Goal: Information Seeking & Learning: Learn about a topic

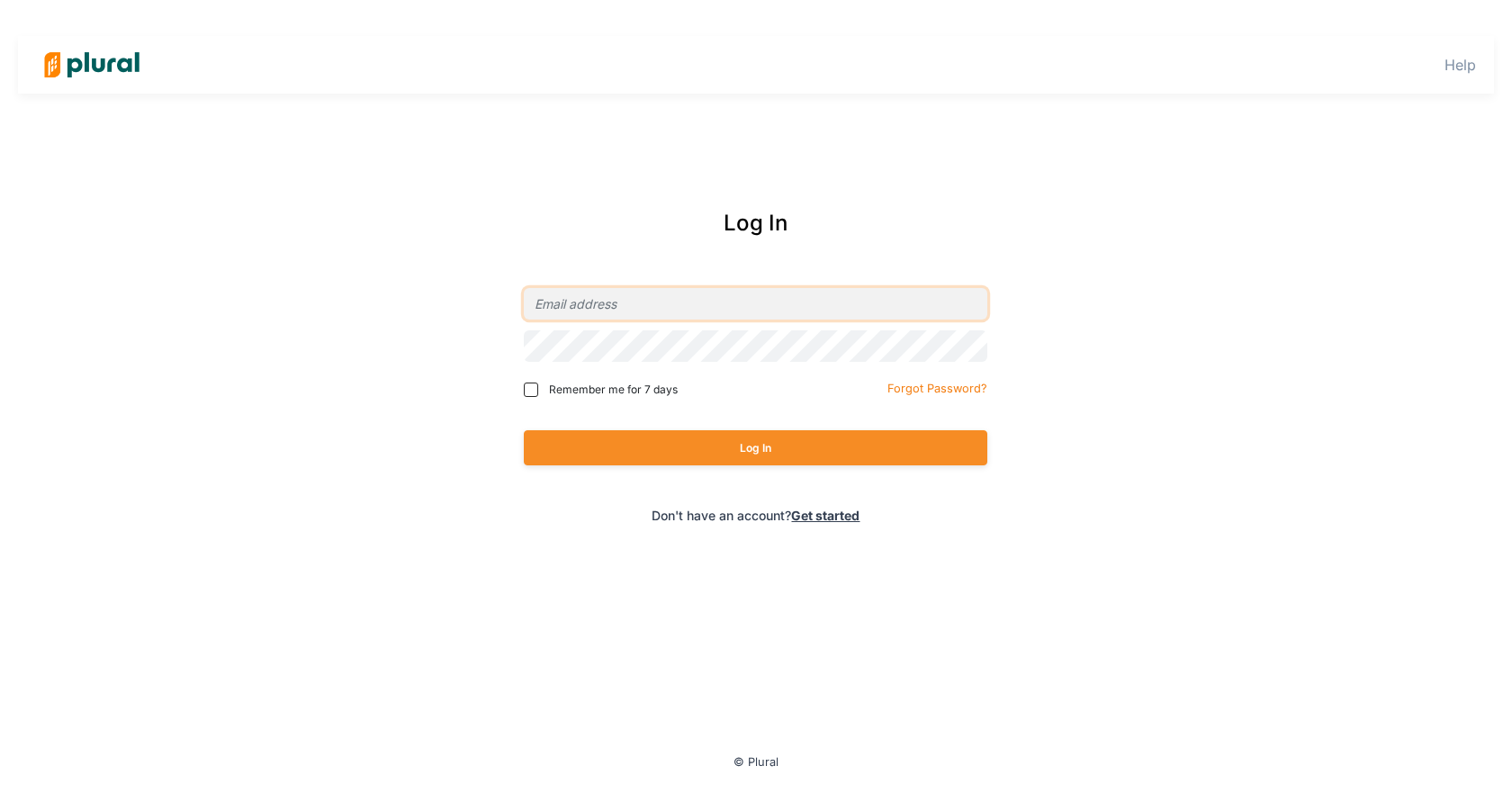
click at [697, 291] on input "email" at bounding box center [755, 303] width 463 height 31
type input "[EMAIL_ADDRESS][DOMAIN_NAME]"
click at [524, 430] on button "Log In" at bounding box center [755, 447] width 463 height 35
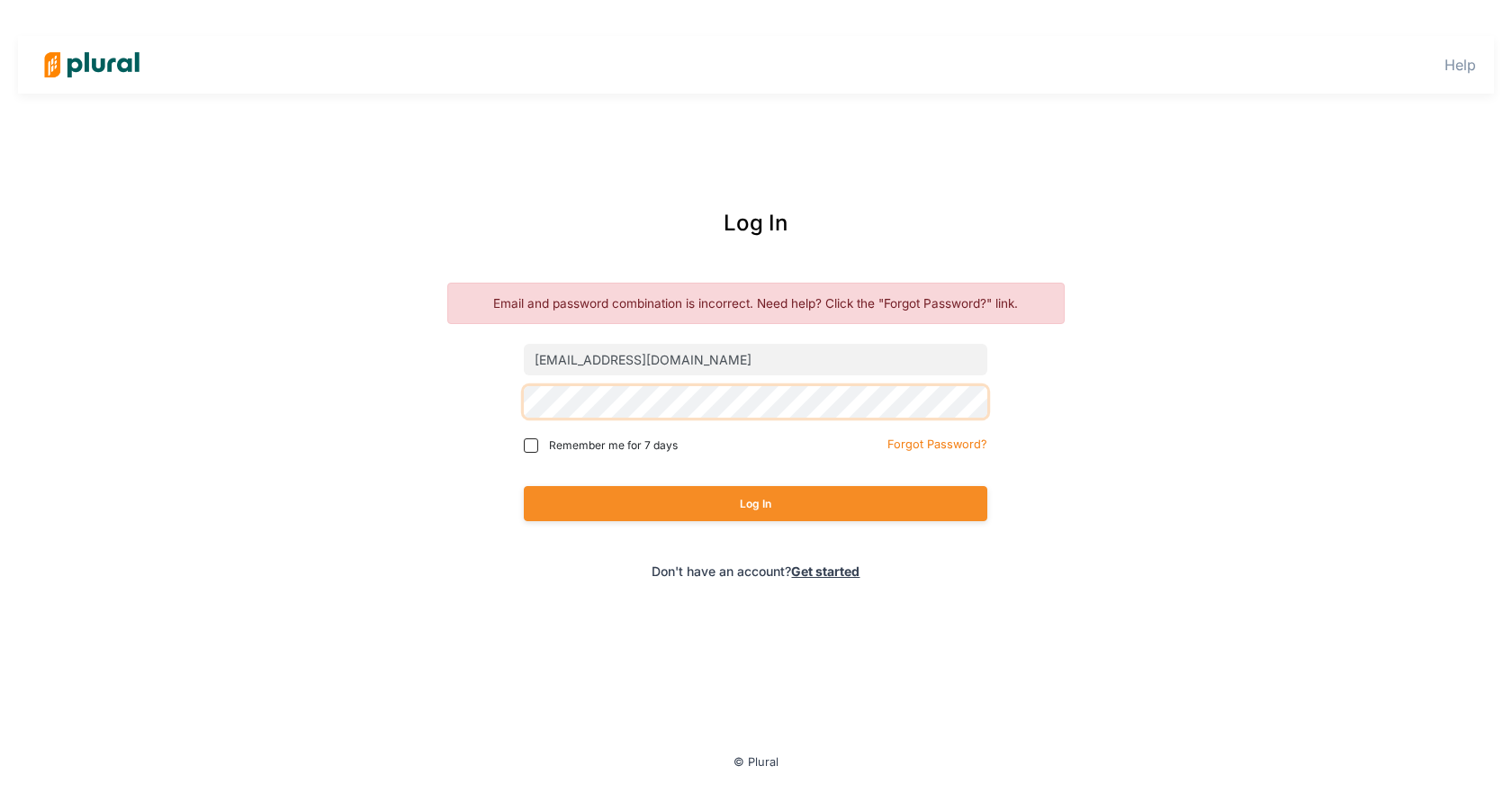
click at [489, 415] on div "Log In Email and password combination is incorrect. Need help? Click the "Forgo…" at bounding box center [756, 394] width 726 height 410
click at [524, 486] on button "Log In" at bounding box center [755, 503] width 463 height 35
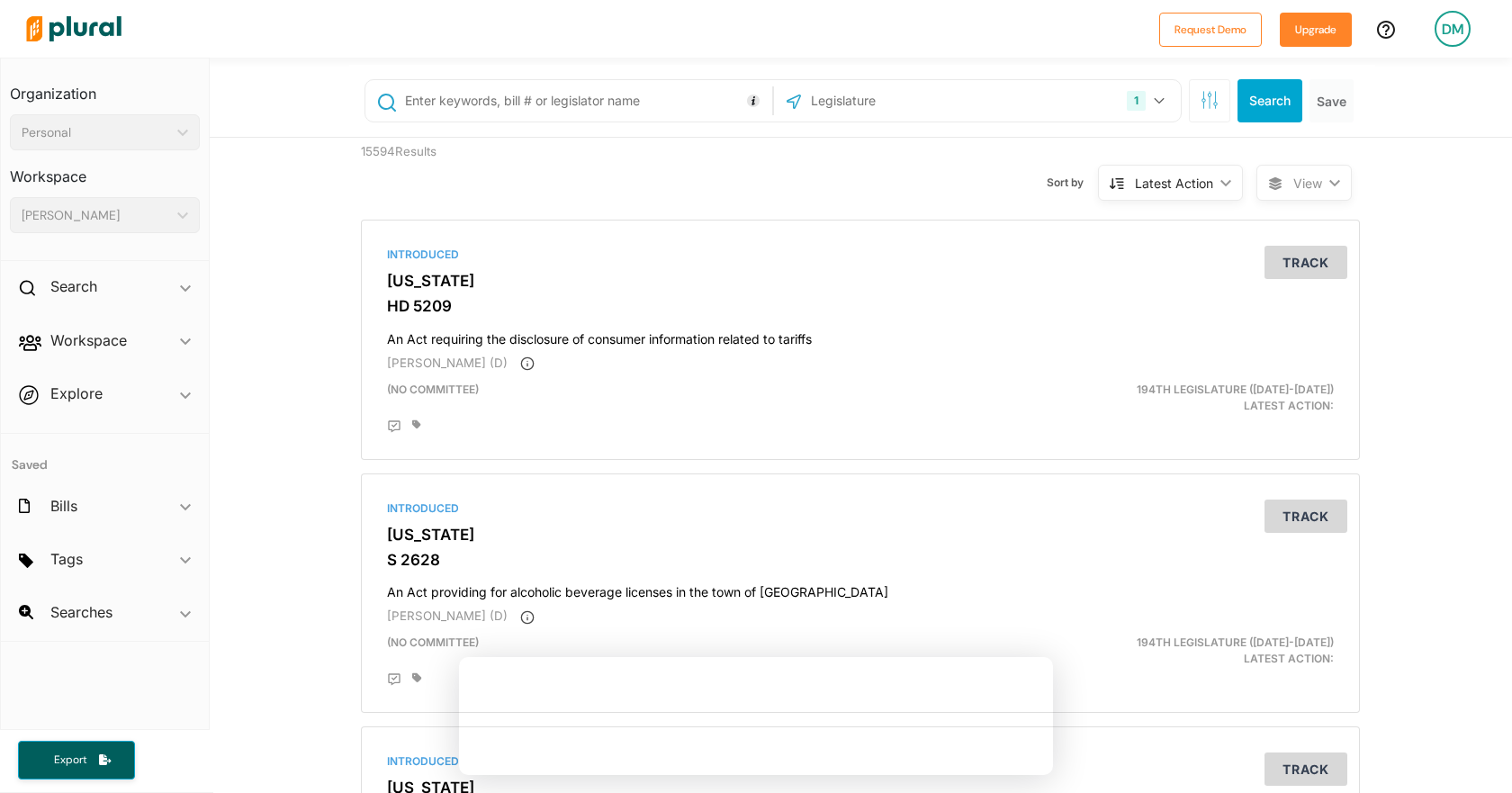
click at [892, 108] on input "text" at bounding box center [905, 101] width 193 height 34
click at [1145, 106] on button "1" at bounding box center [1148, 101] width 57 height 34
click at [500, 151] on div "15594 Results" at bounding box center [476, 172] width 257 height 68
click at [164, 339] on div "Workspace ic_keyboard_arrow_down" at bounding box center [105, 343] width 208 height 48
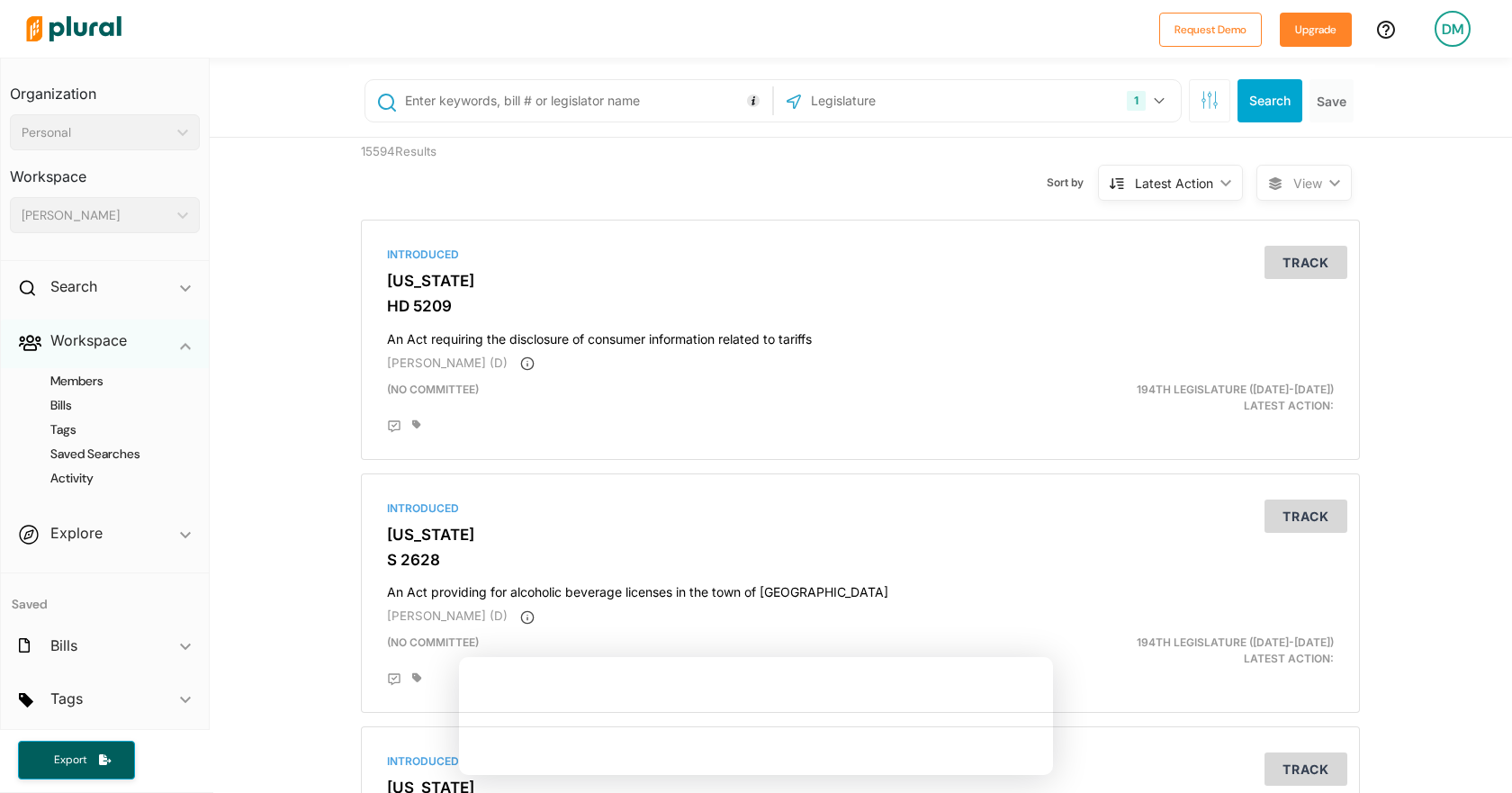
click at [180, 339] on span "ic_keyboard_arrow_down" at bounding box center [185, 344] width 10 height 27
click at [171, 295] on div "Search ic_keyboard_arrow_down" at bounding box center [105, 289] width 208 height 48
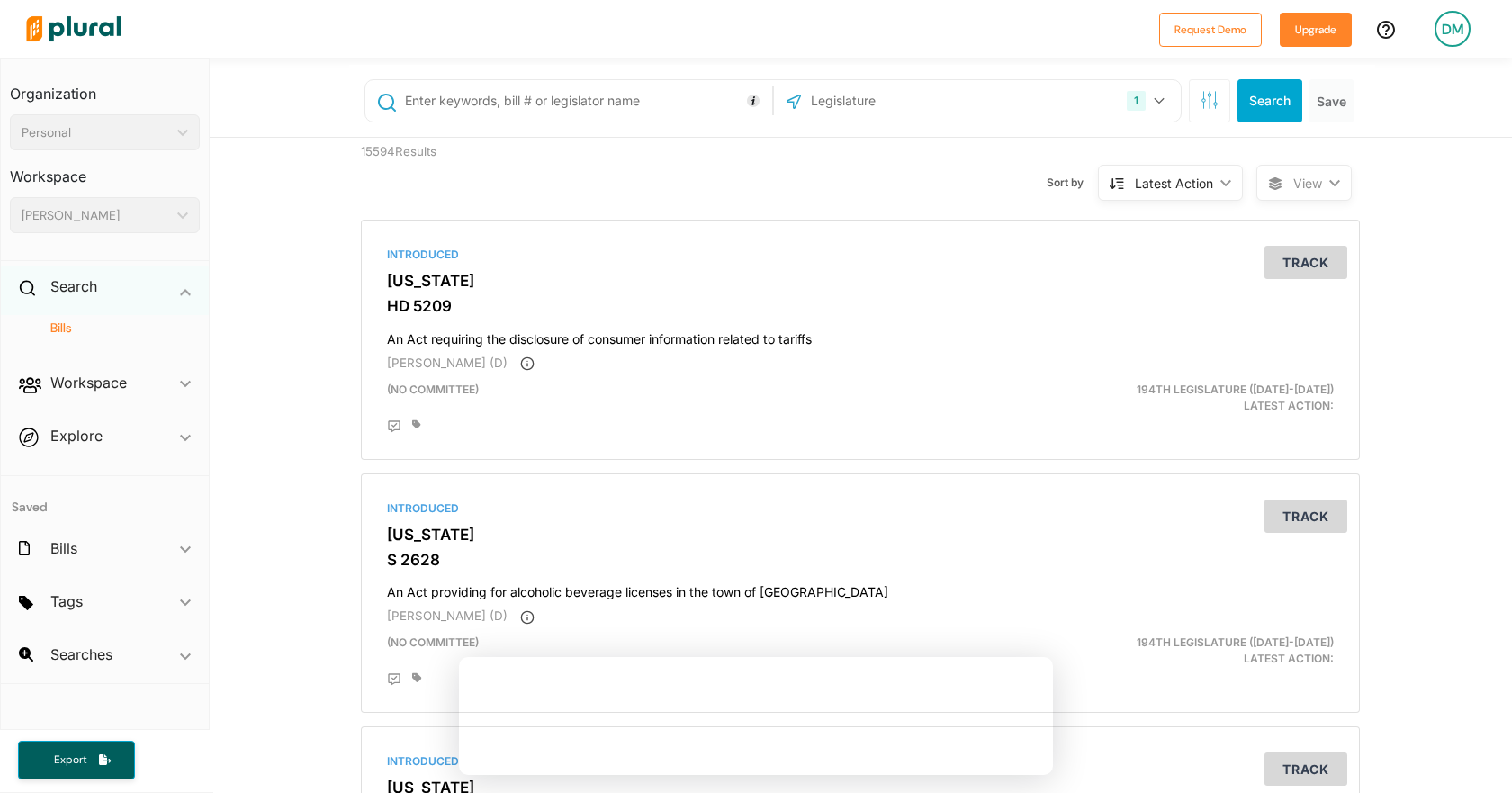
click at [171, 295] on div "Search ic_keyboard_arrow_down" at bounding box center [105, 289] width 208 height 48
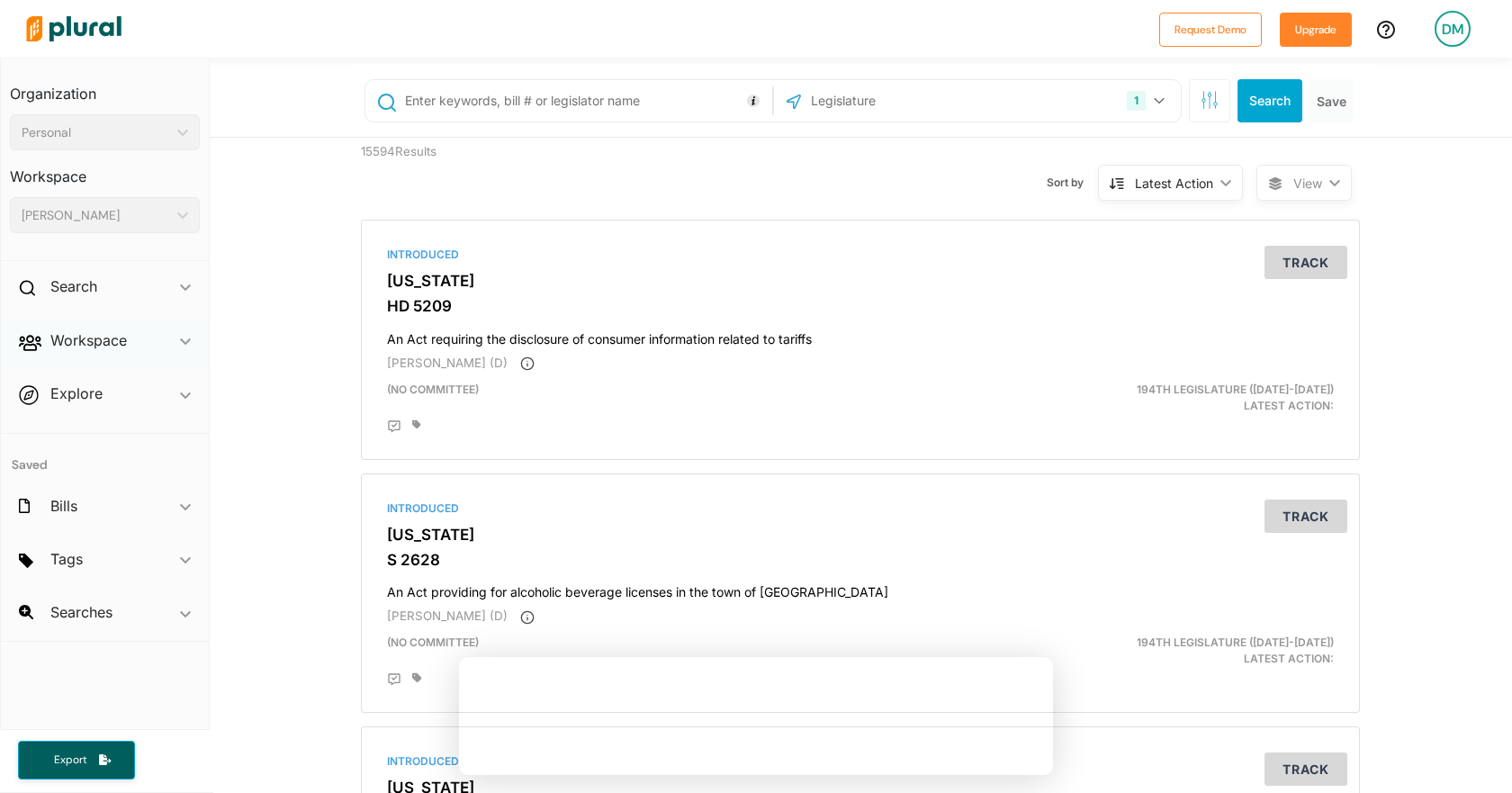
click at [169, 344] on div "Workspace ic_keyboard_arrow_down" at bounding box center [105, 343] width 208 height 48
click at [102, 385] on h4 "Members" at bounding box center [109, 381] width 163 height 17
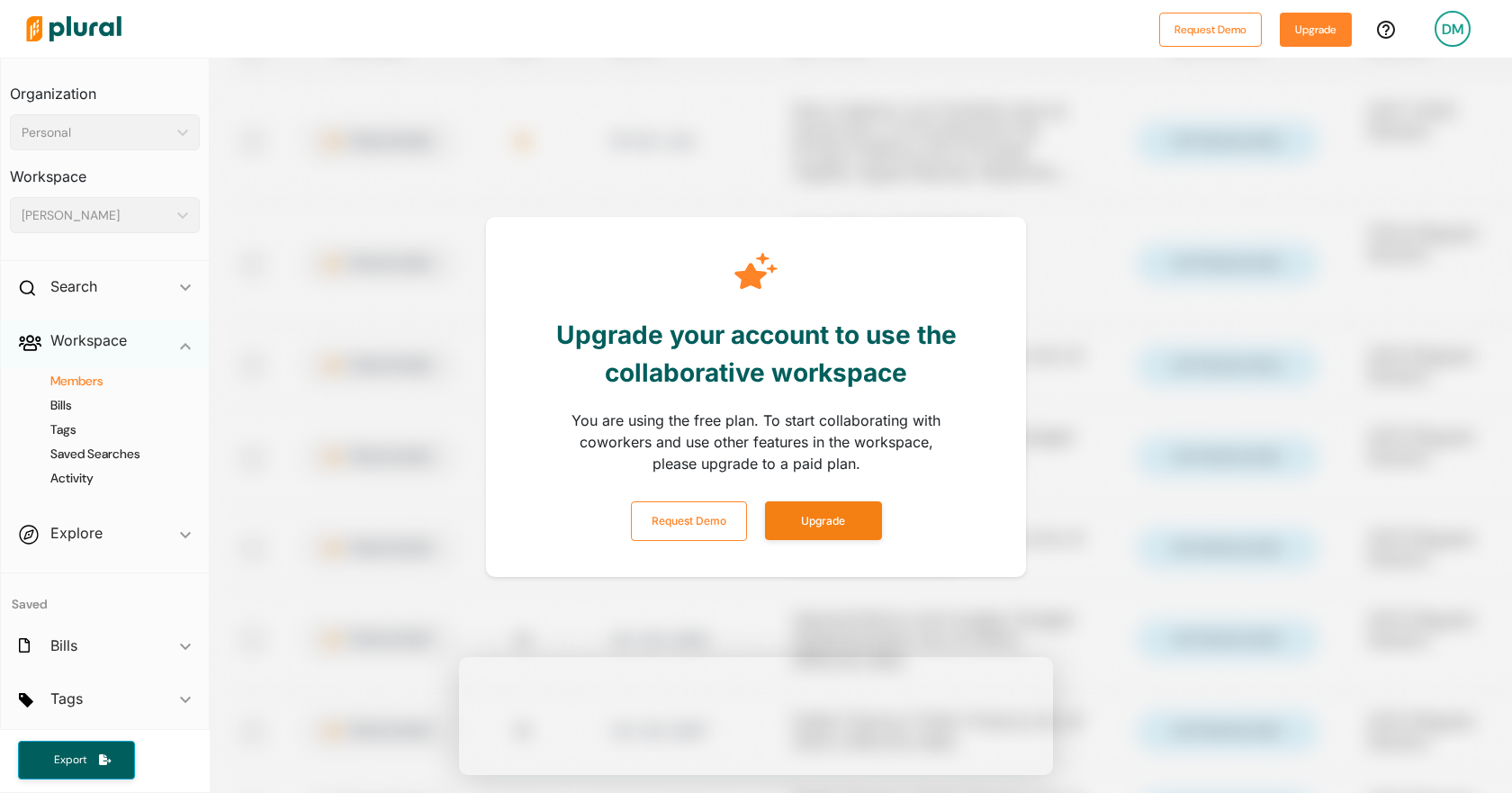
click at [156, 337] on div "Workspace ic_keyboard_arrow_down" at bounding box center [105, 343] width 208 height 48
click at [159, 397] on span "Explore ic_keyboard_arrow_down Overview" at bounding box center [105, 396] width 208 height 48
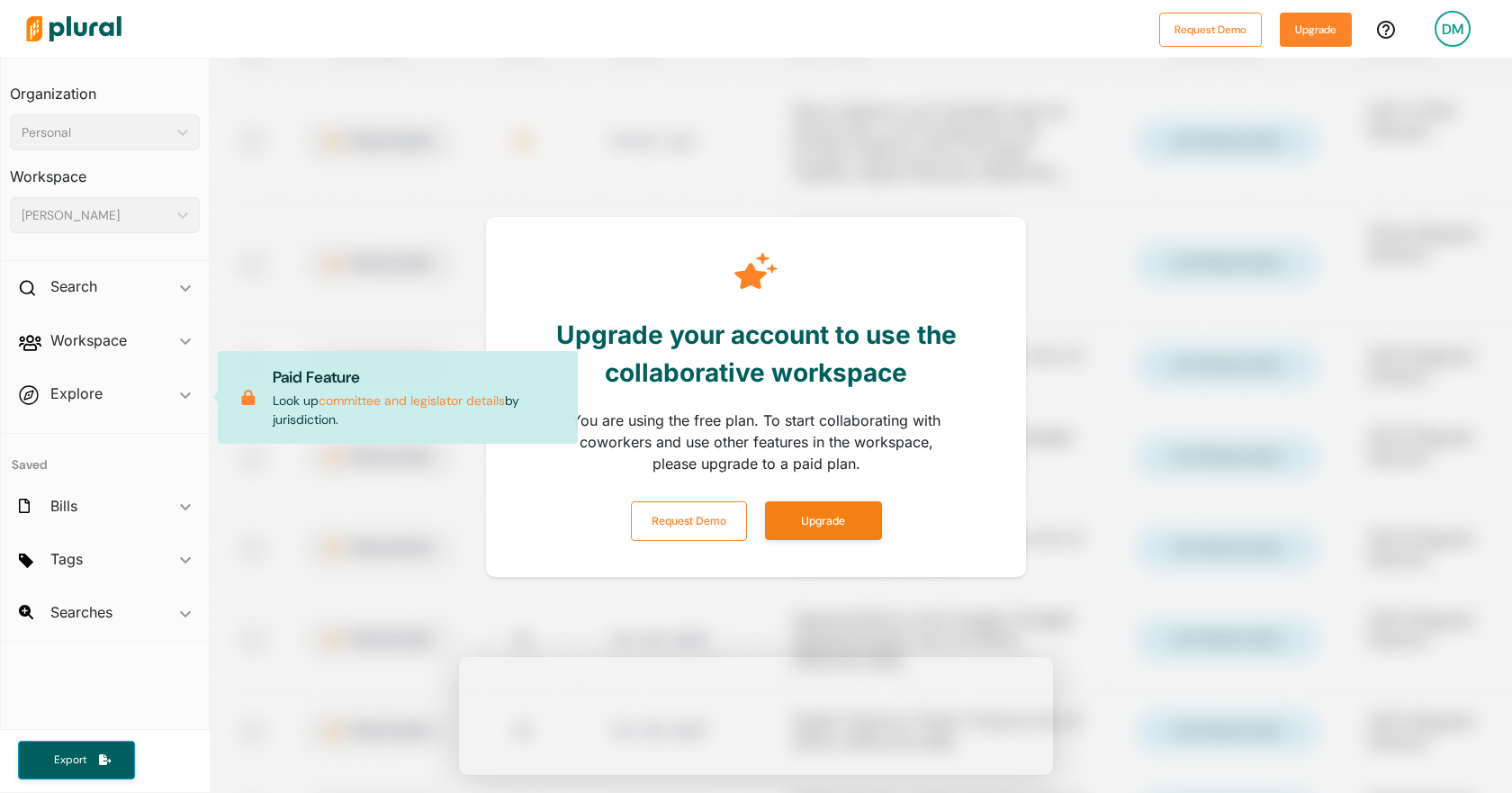
click at [180, 618] on span "Searches ic_keyboard_arrow_down No saved searches" at bounding box center [105, 615] width 208 height 48
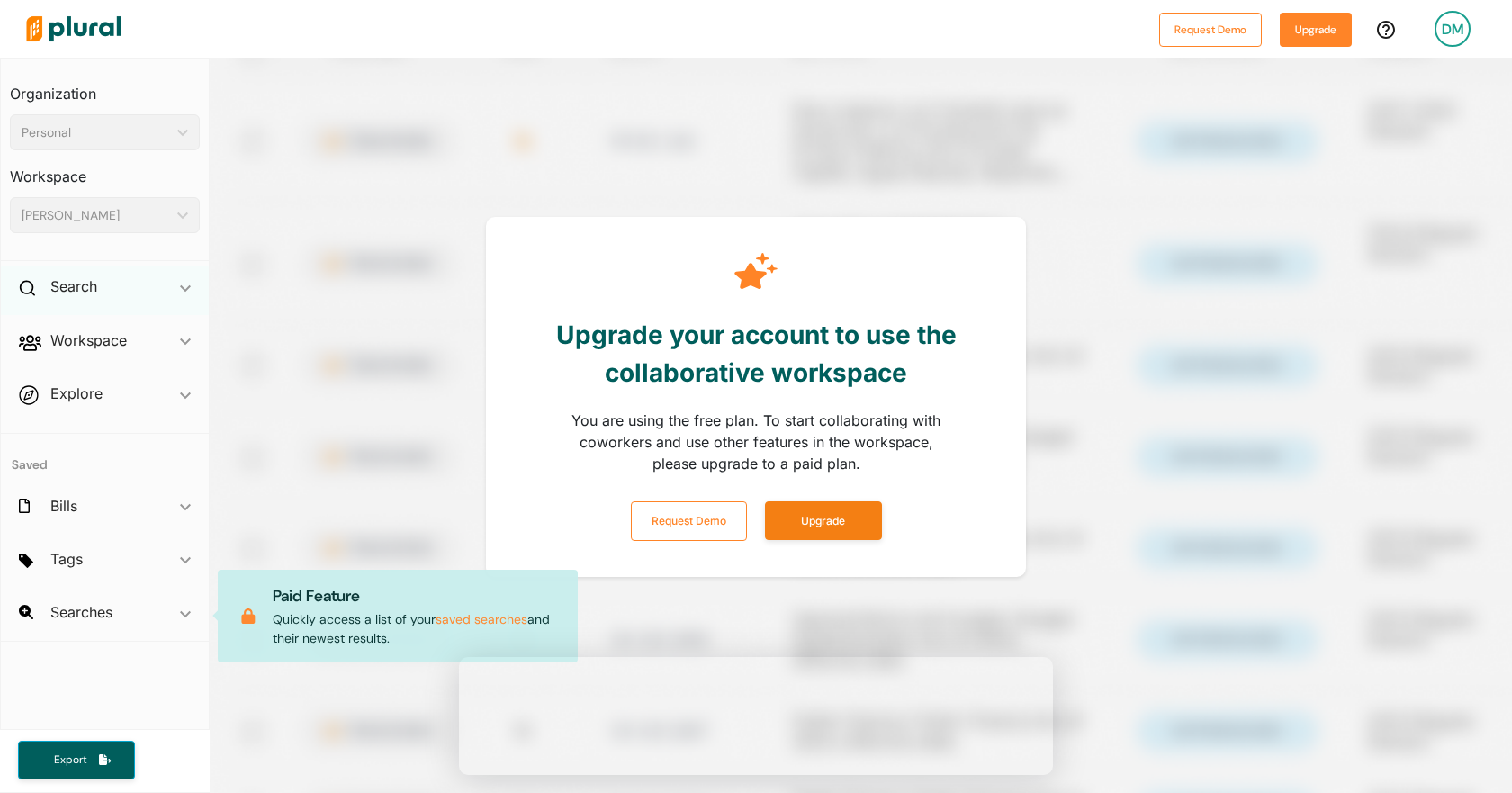
click at [106, 293] on div "Search ic_keyboard_arrow_down" at bounding box center [105, 289] width 208 height 48
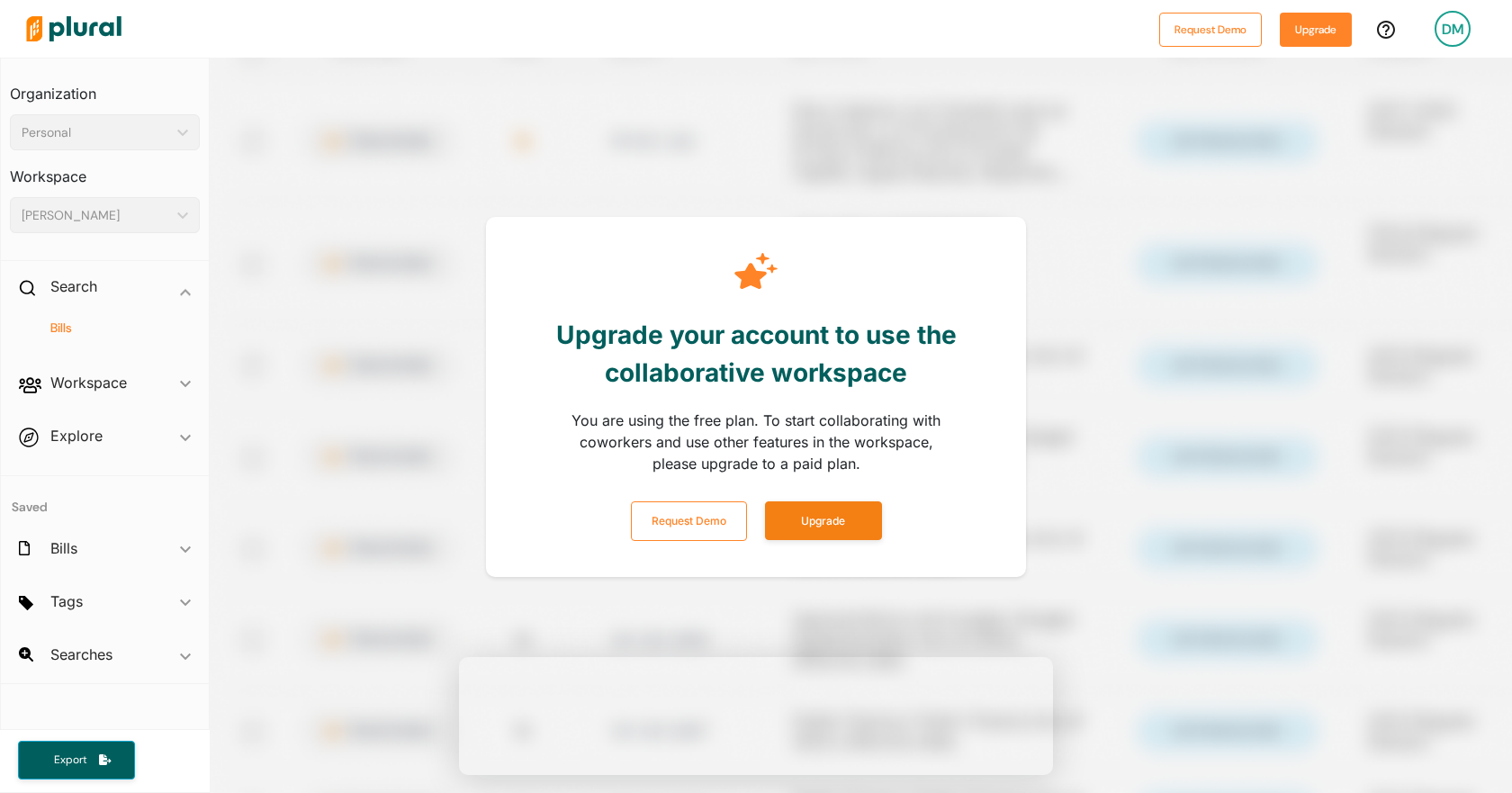
click at [66, 332] on h4 "Bills" at bounding box center [109, 328] width 163 height 17
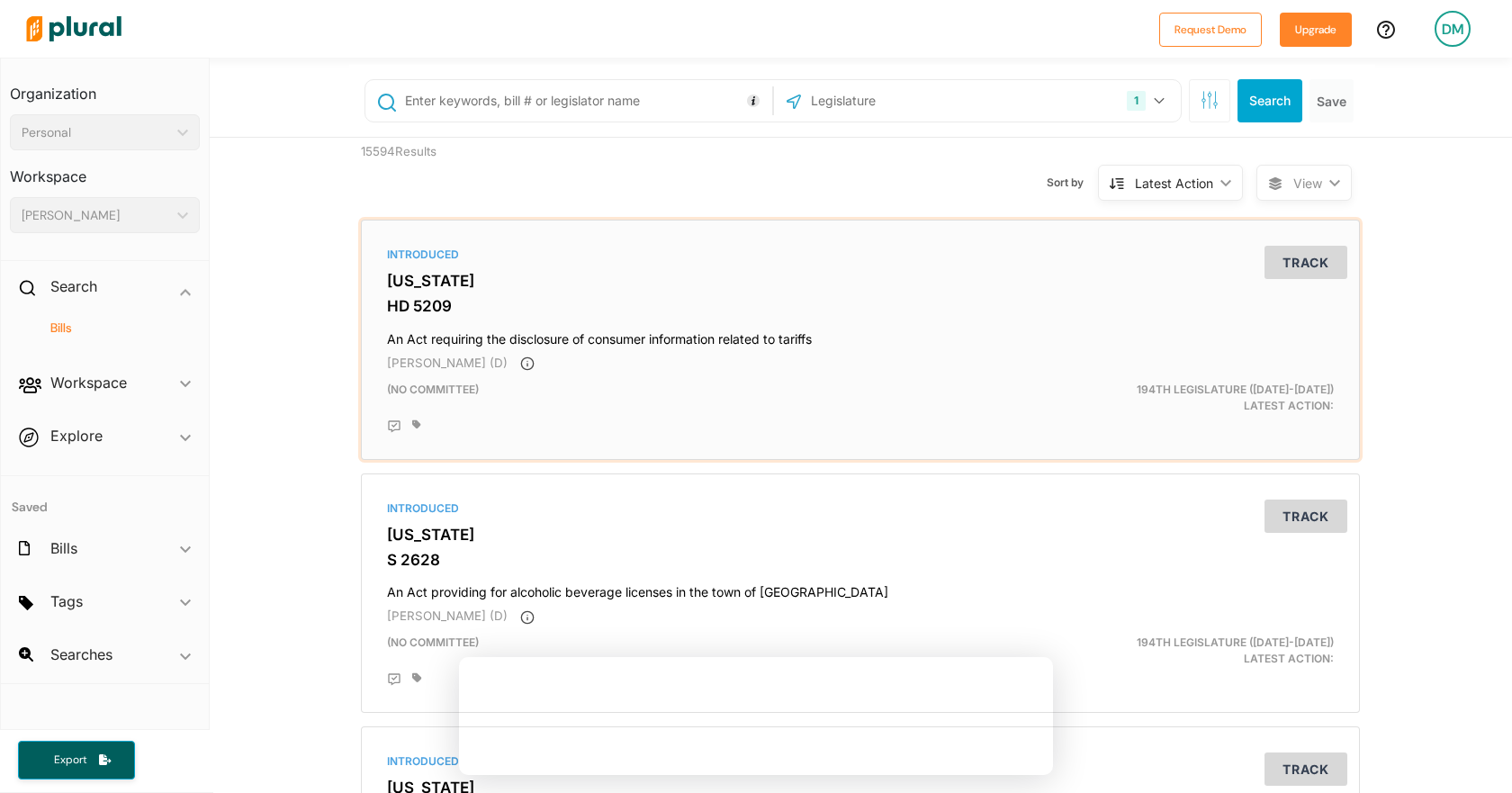
click at [412, 251] on div "Introduced" at bounding box center [860, 254] width 947 height 16
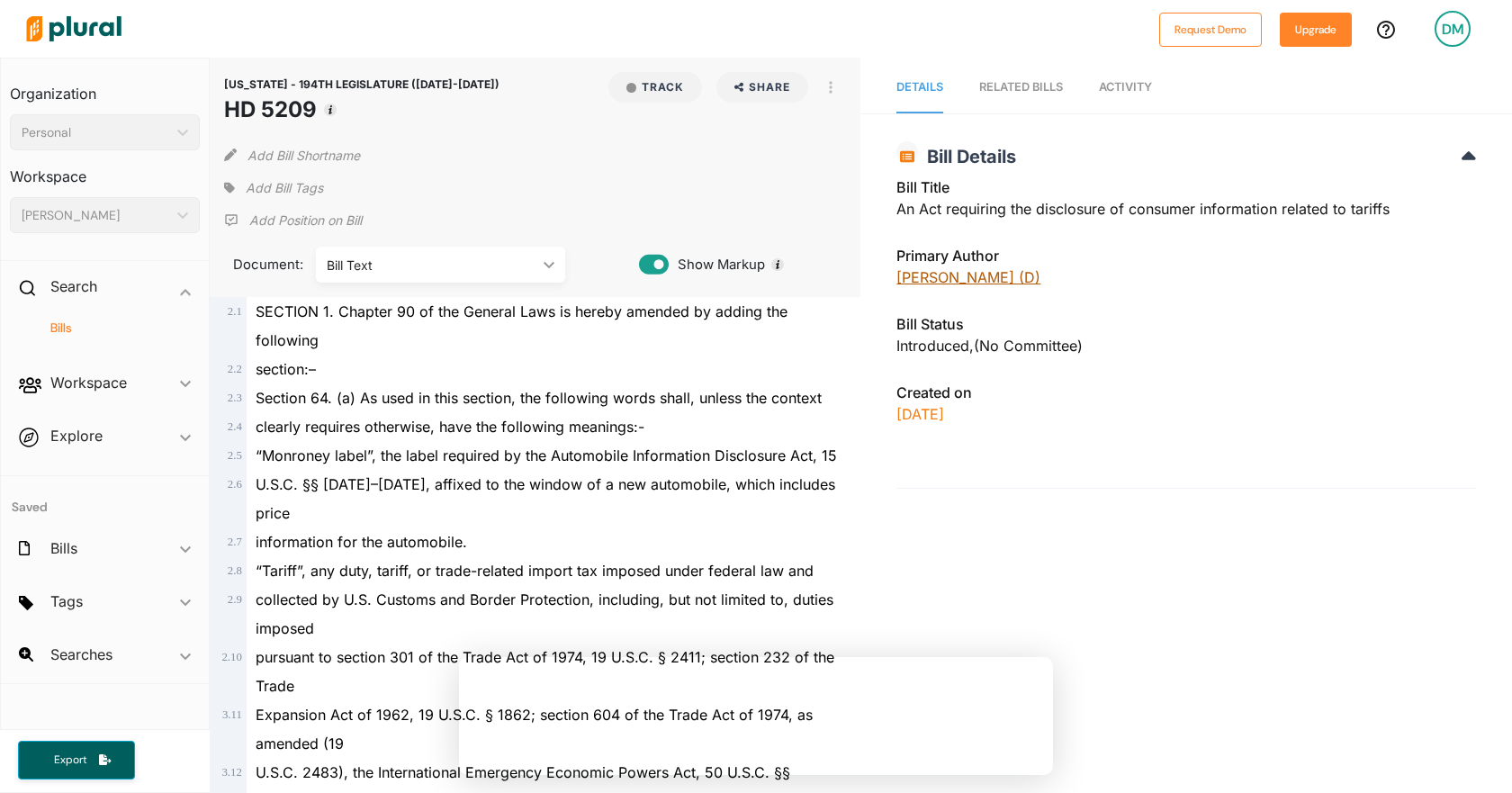
click at [946, 278] on link "[PERSON_NAME] (D)" at bounding box center [968, 277] width 144 height 18
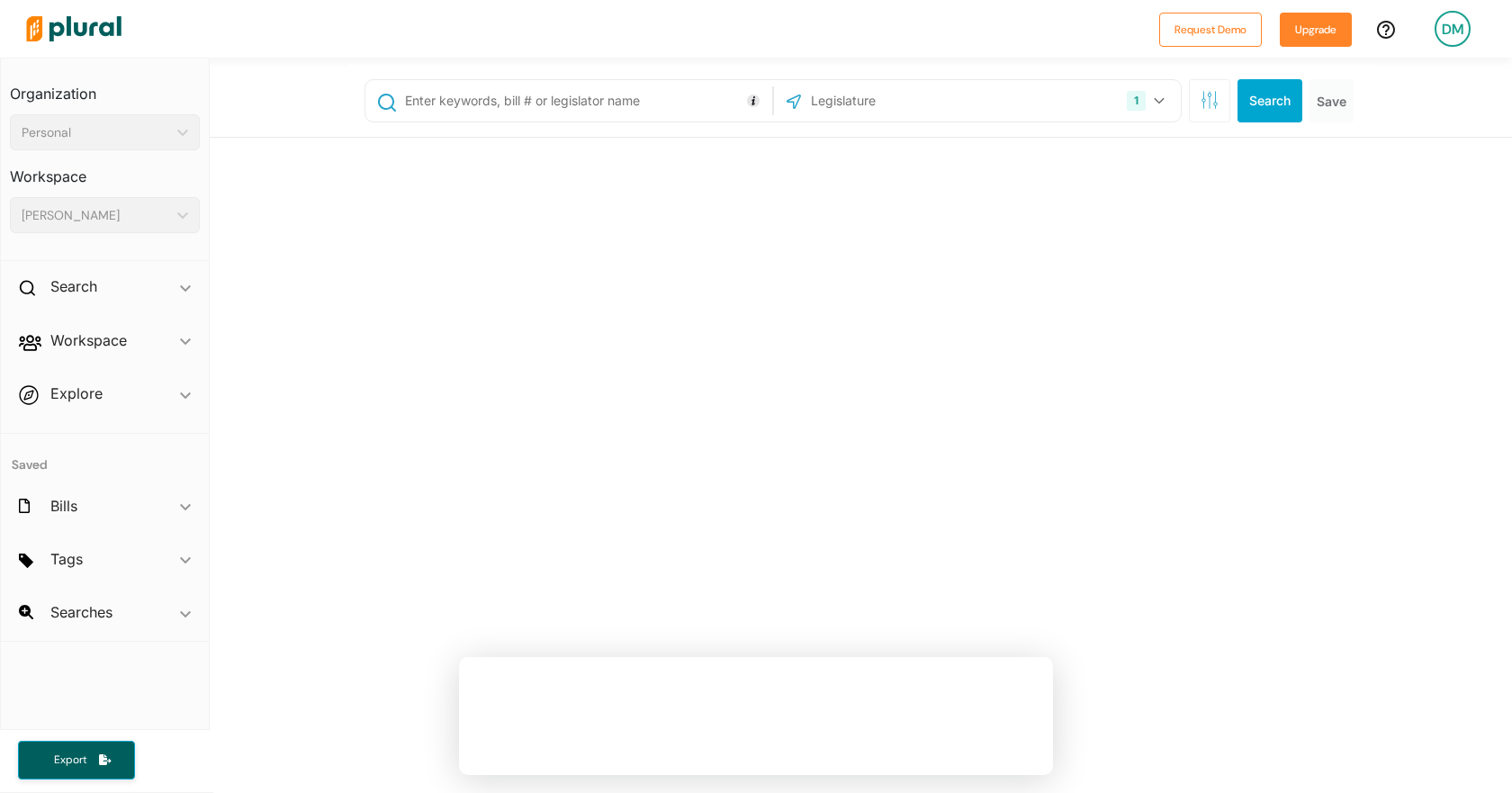
click at [634, 104] on input "text" at bounding box center [585, 101] width 364 height 34
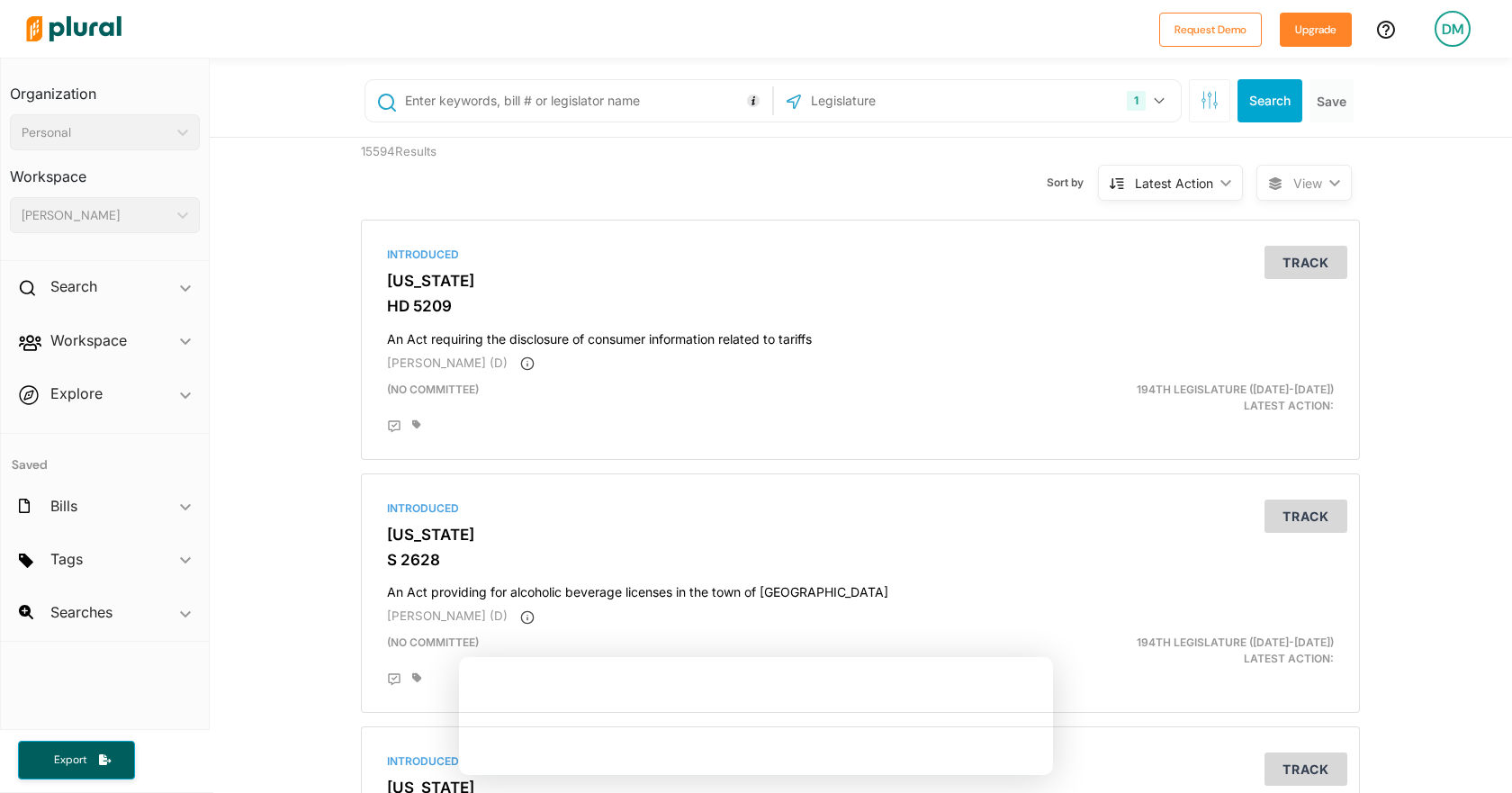
click at [973, 107] on input "text" at bounding box center [905, 101] width 193 height 34
click at [1218, 99] on button "button" at bounding box center [1209, 101] width 42 height 43
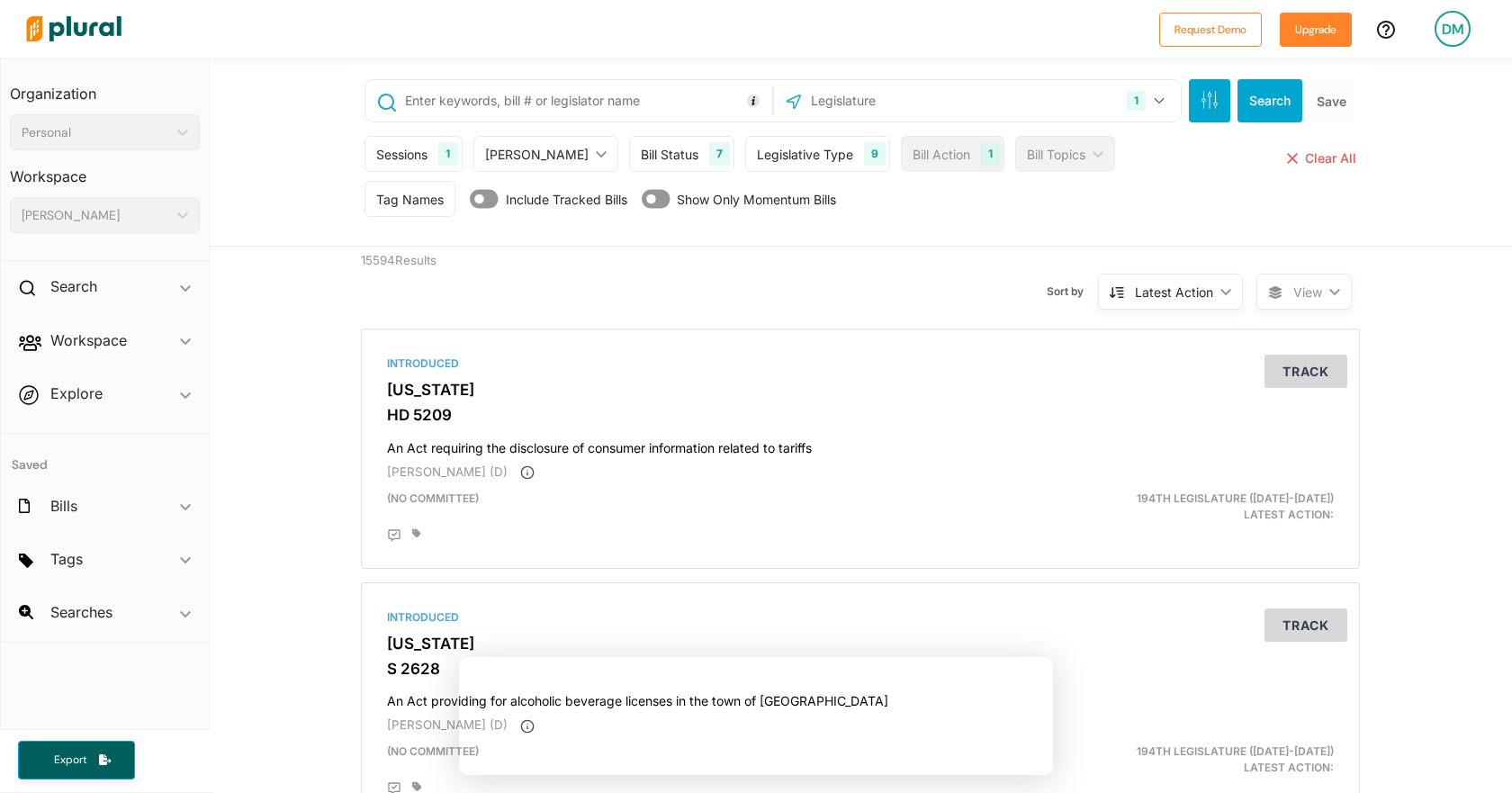
click at [400, 146] on div "Sessions" at bounding box center [402, 154] width 51 height 19
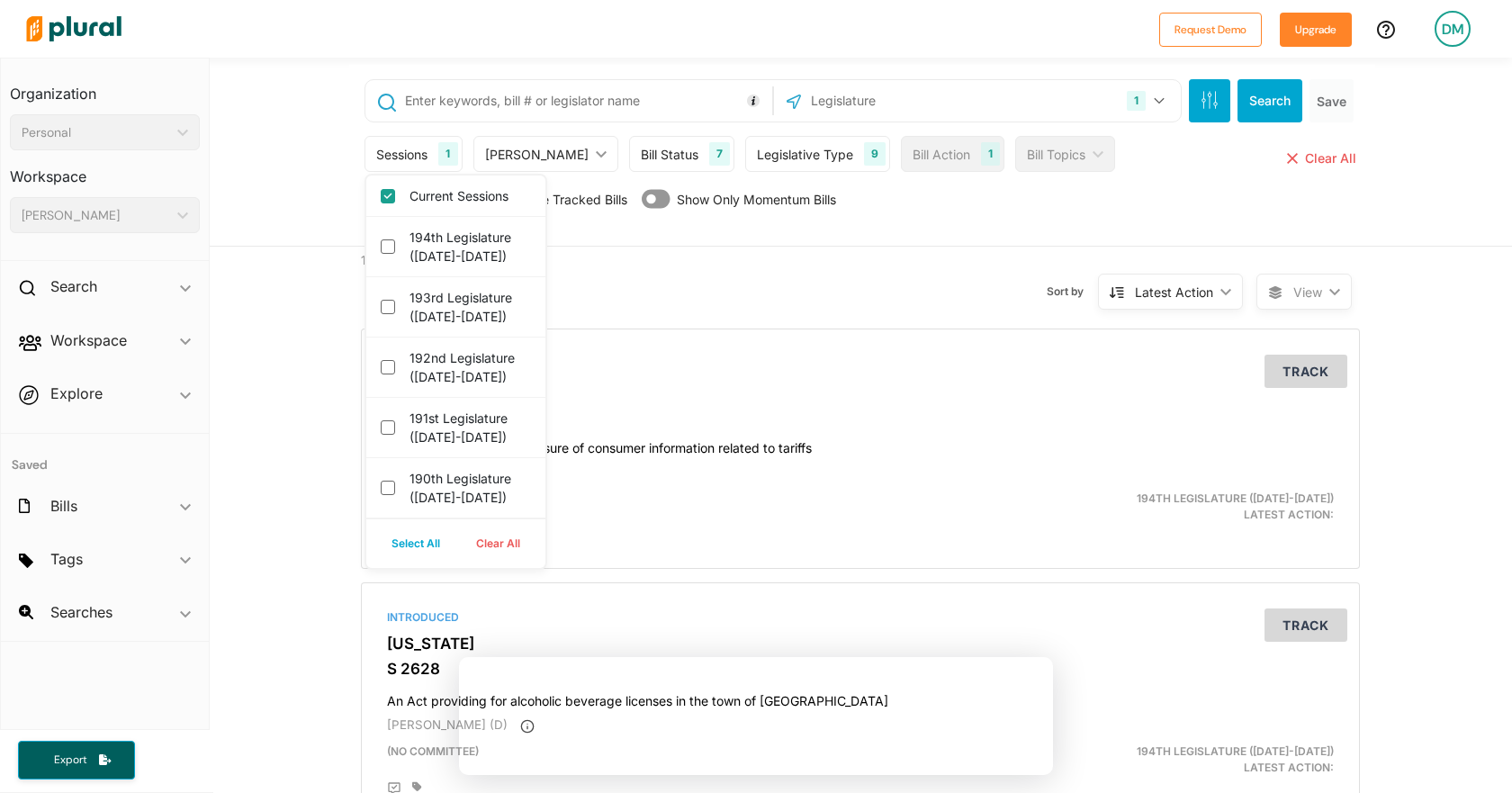
click at [395, 150] on div "Sessions" at bounding box center [402, 154] width 51 height 19
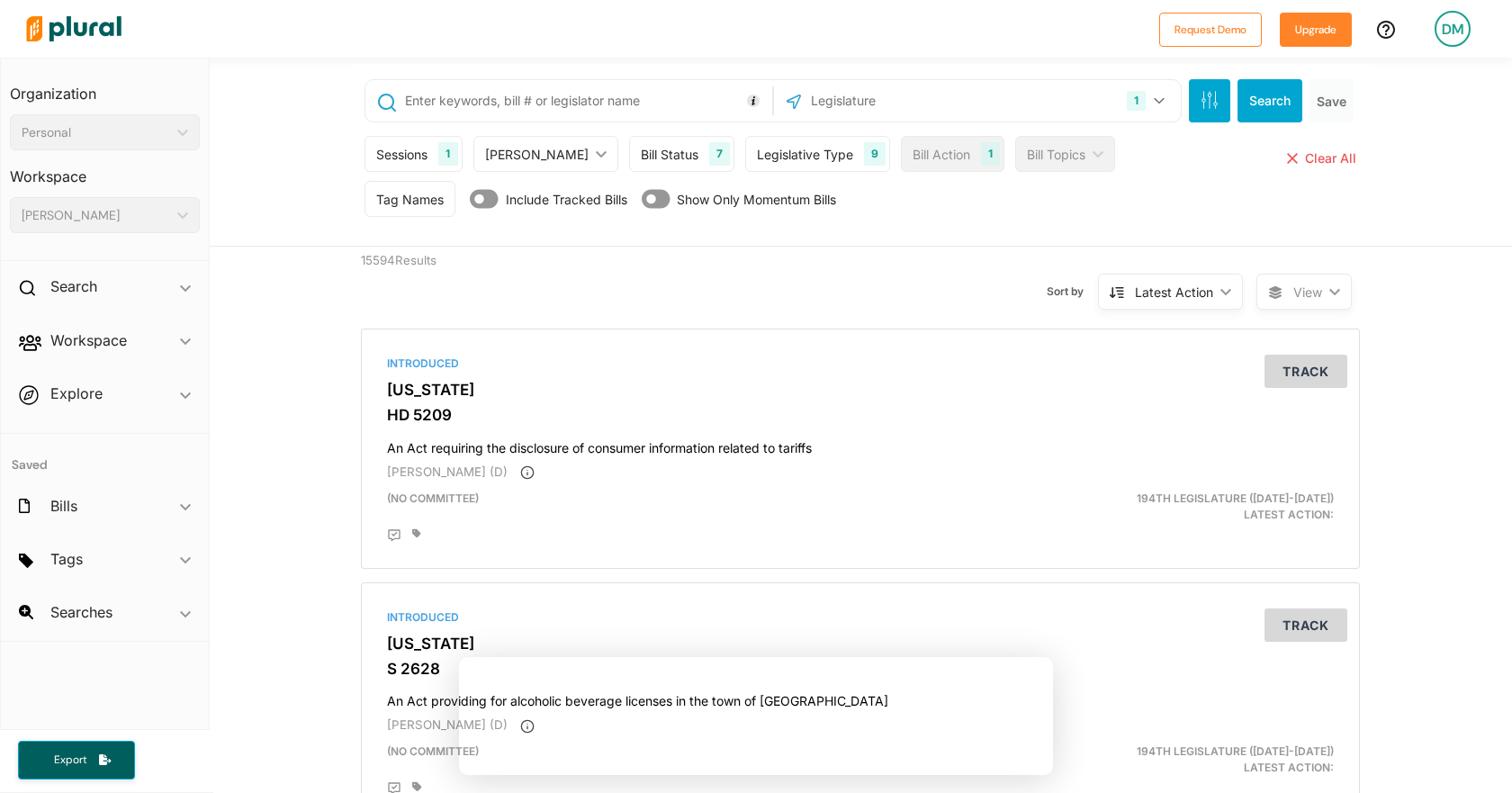
click at [303, 217] on div "1 Massachusetts US Congress Alabama Alaska Arizona Arkansas California Colorado…" at bounding box center [861, 152] width 1302 height 189
click at [193, 288] on div "Search ic_keyboard_arrow_down" at bounding box center [105, 289] width 208 height 48
click at [77, 278] on h2 "Search" at bounding box center [74, 286] width 47 height 20
click at [122, 763] on button "Export" at bounding box center [76, 760] width 117 height 39
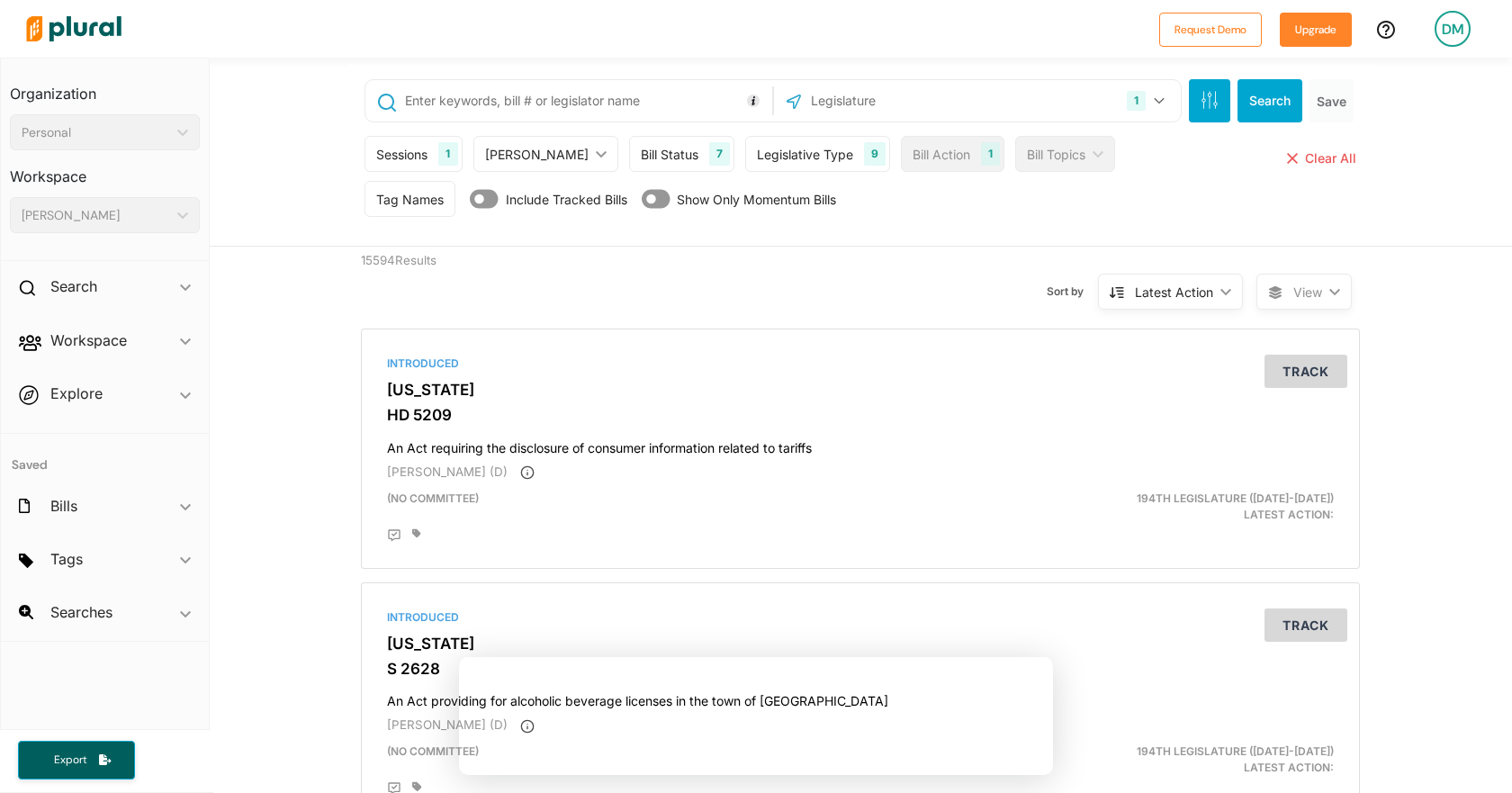
click at [1456, 32] on div "DM" at bounding box center [1453, 28] width 36 height 36
